Goal: Find specific page/section: Find specific page/section

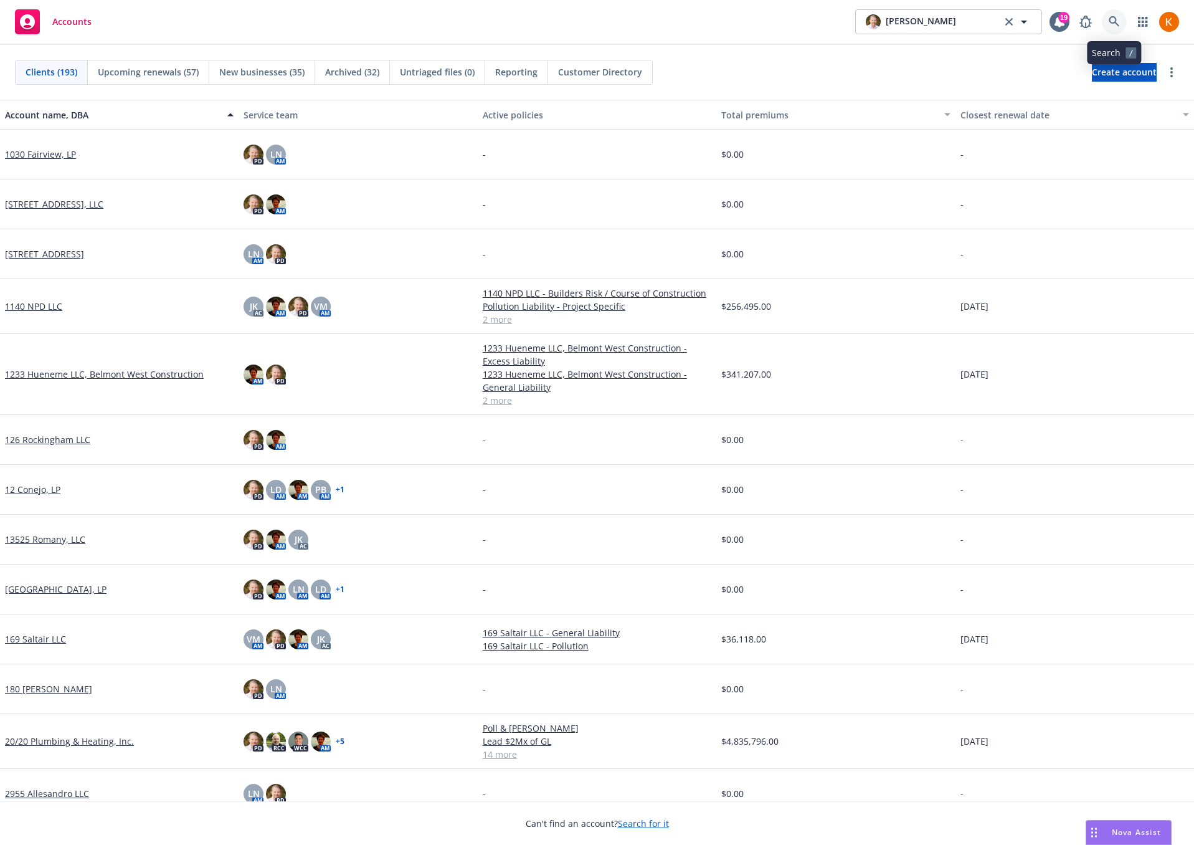
click at [1108, 20] on link at bounding box center [1114, 21] width 25 height 25
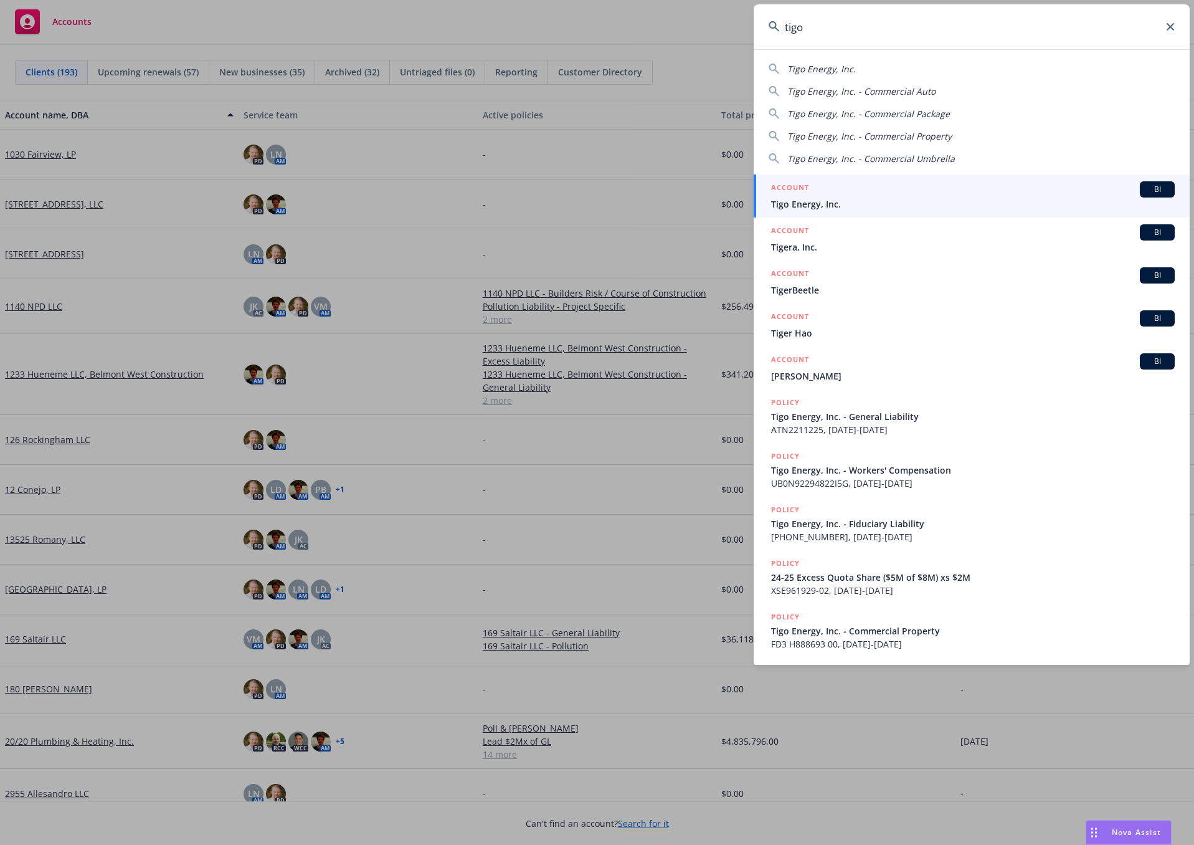
type input "tigo"
click at [840, 186] on div "ACCOUNT BI" at bounding box center [973, 189] width 404 height 16
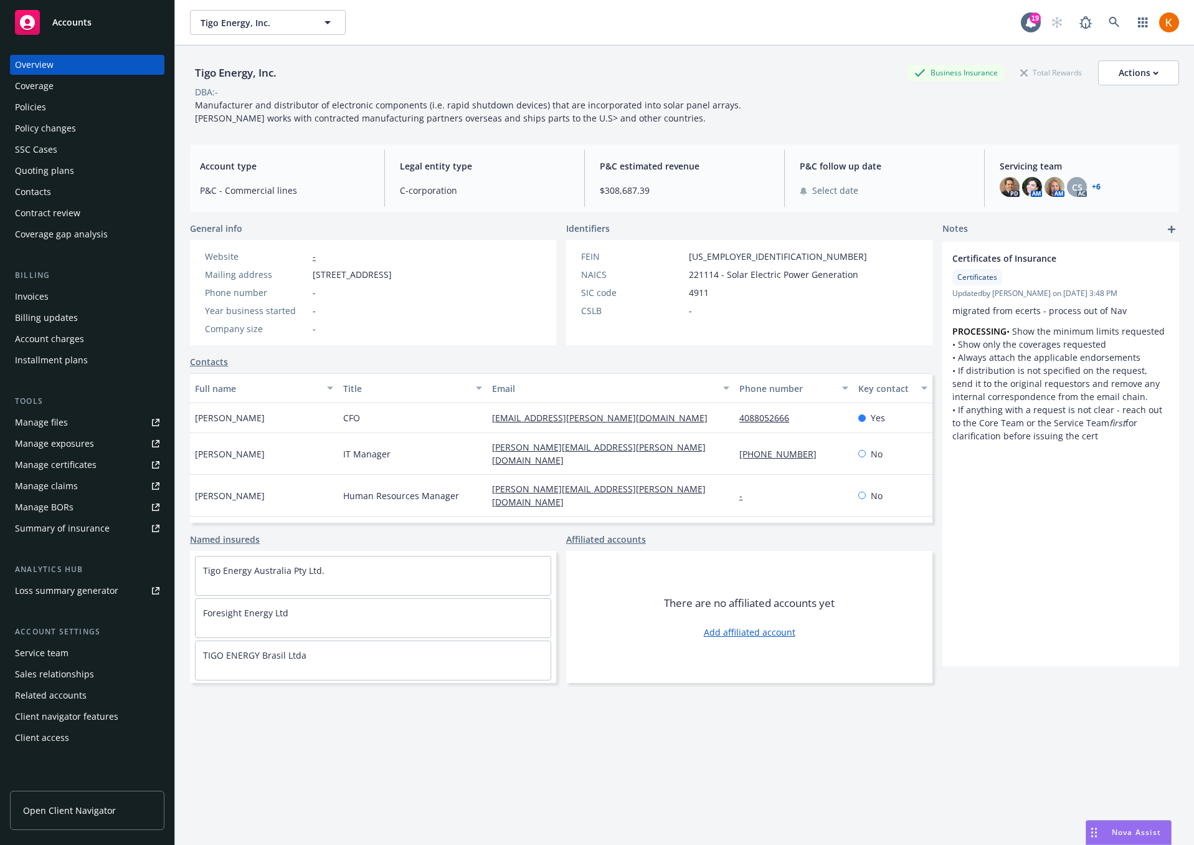
click at [57, 106] on div "Policies" at bounding box center [87, 107] width 145 height 20
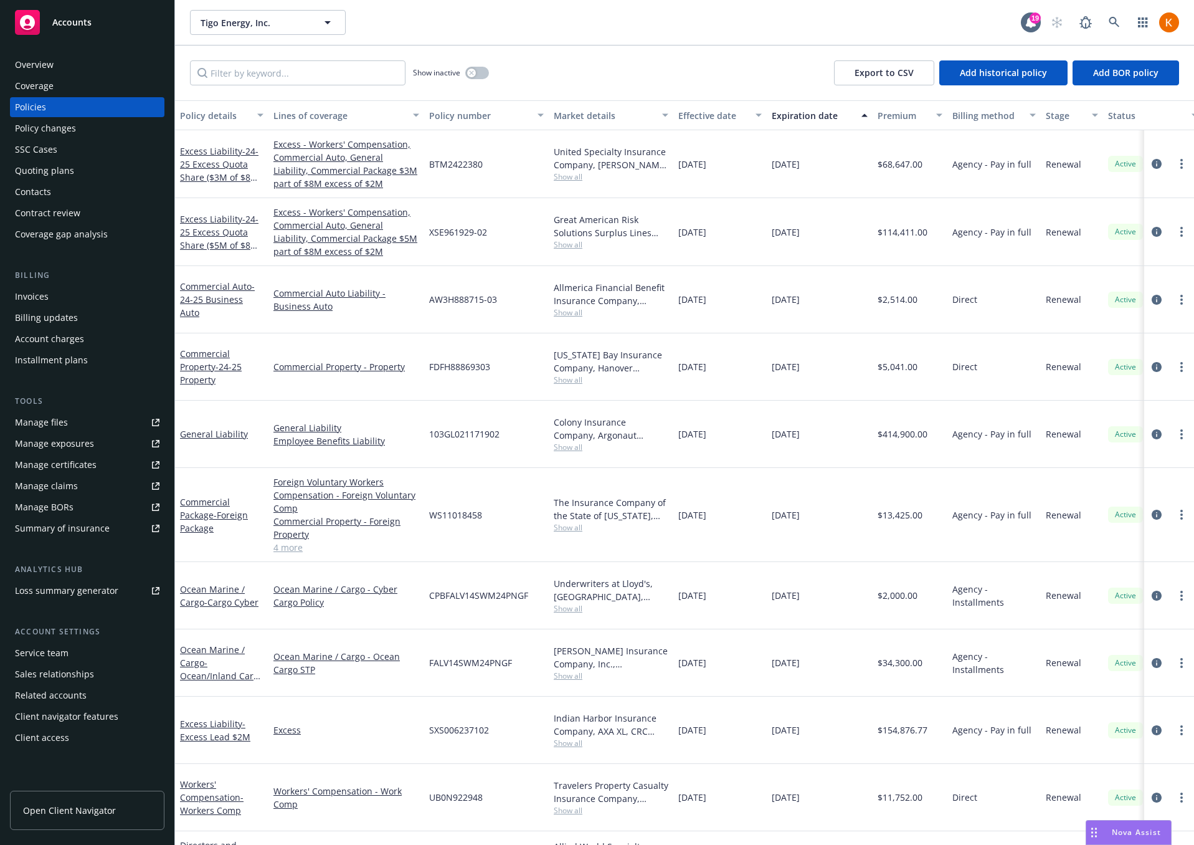
click at [55, 62] on div "Overview" at bounding box center [87, 65] width 145 height 20
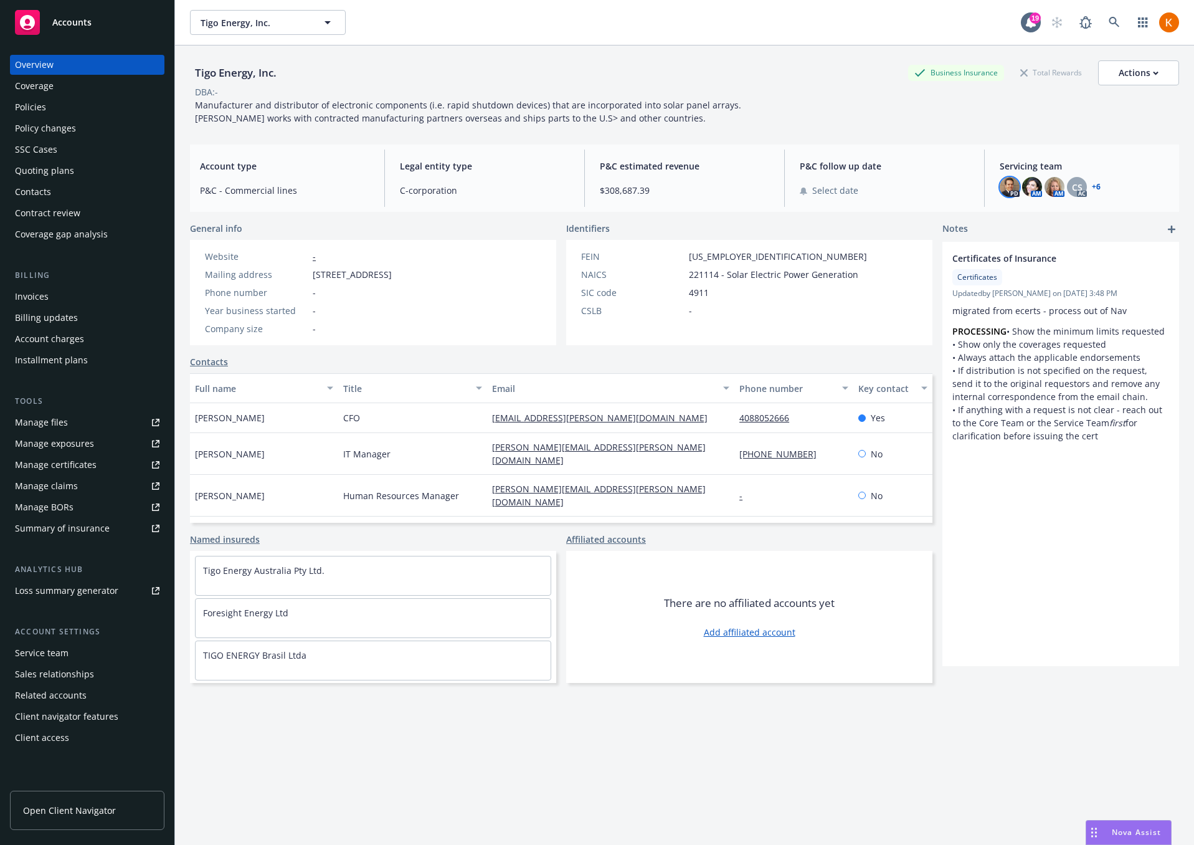
click at [1000, 190] on img at bounding box center [1010, 187] width 20 height 20
click at [960, 118] on div "Tigo Energy, Inc. Business Insurance Total Rewards Actions DBA: - Manufacturer …" at bounding box center [684, 92] width 989 height 64
